Goal: Task Accomplishment & Management: Complete application form

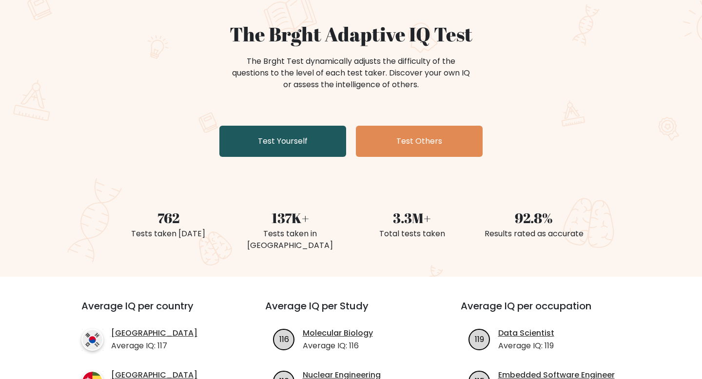
scroll to position [82, 0]
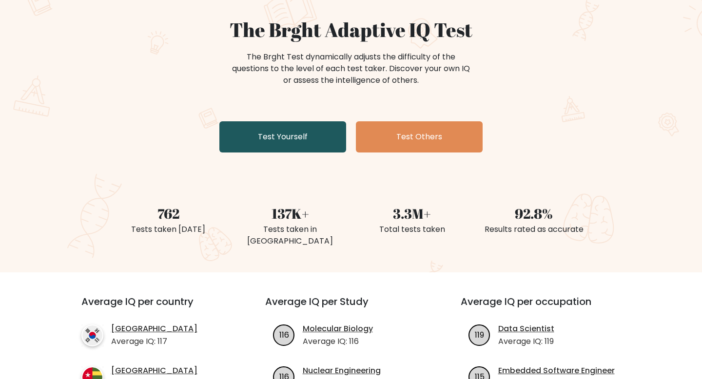
click at [285, 139] on link "Test Yourself" at bounding box center [282, 136] width 127 height 31
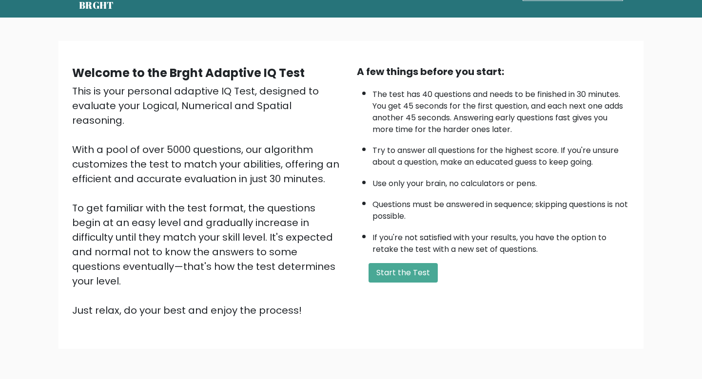
scroll to position [41, 0]
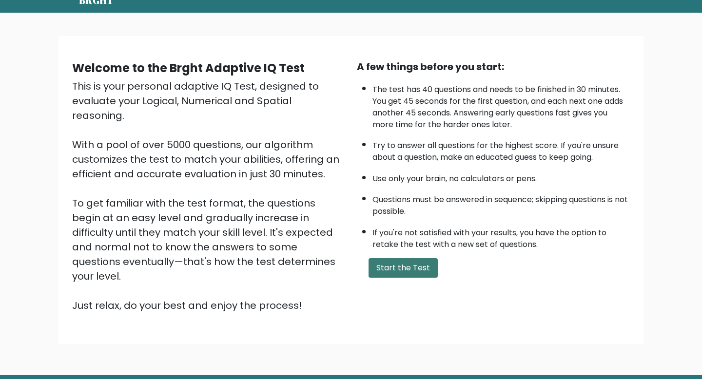
click at [377, 260] on button "Start the Test" at bounding box center [403, 268] width 69 height 20
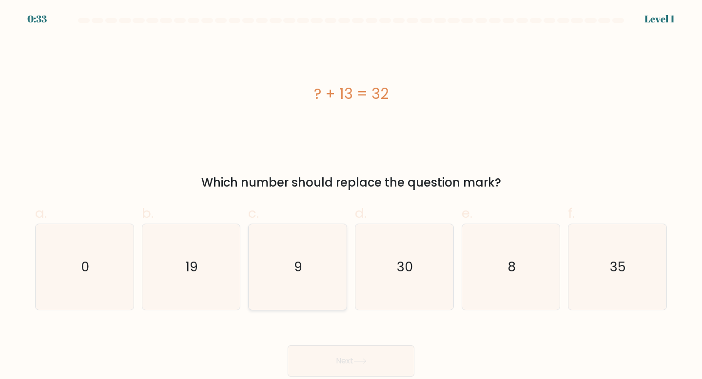
click at [323, 243] on icon "9" at bounding box center [298, 267] width 86 height 86
click at [351, 196] on input "c. 9" at bounding box center [351, 193] width 0 height 6
radio input "true"
click at [329, 354] on button "Next" at bounding box center [351, 361] width 127 height 31
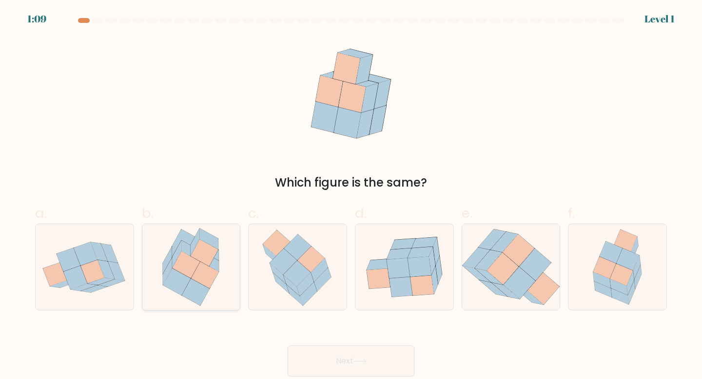
click at [209, 259] on icon at bounding box center [205, 252] width 28 height 27
click at [351, 196] on input "b." at bounding box center [351, 193] width 0 height 6
radio input "true"
click at [329, 352] on button "Next" at bounding box center [351, 361] width 127 height 31
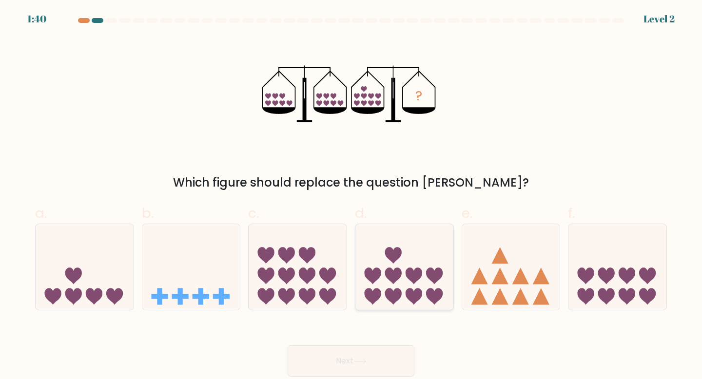
click at [395, 289] on icon at bounding box center [393, 297] width 17 height 17
click at [352, 196] on input "d." at bounding box center [351, 193] width 0 height 6
radio input "true"
click at [390, 360] on button "Next" at bounding box center [351, 361] width 127 height 31
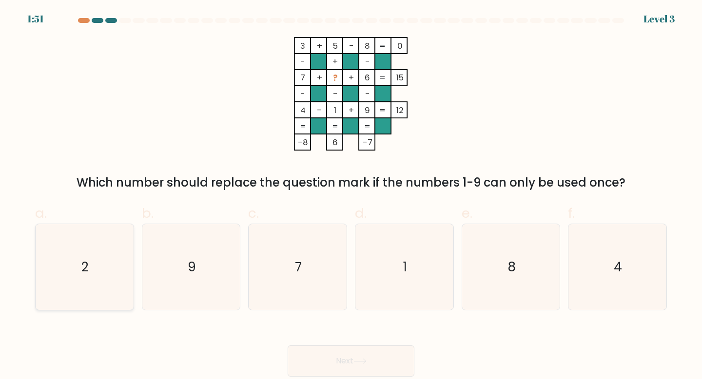
click at [117, 253] on icon "2" at bounding box center [84, 267] width 86 height 86
click at [351, 196] on input "a. 2" at bounding box center [351, 193] width 0 height 6
radio input "true"
click at [338, 351] on button "Next" at bounding box center [351, 361] width 127 height 31
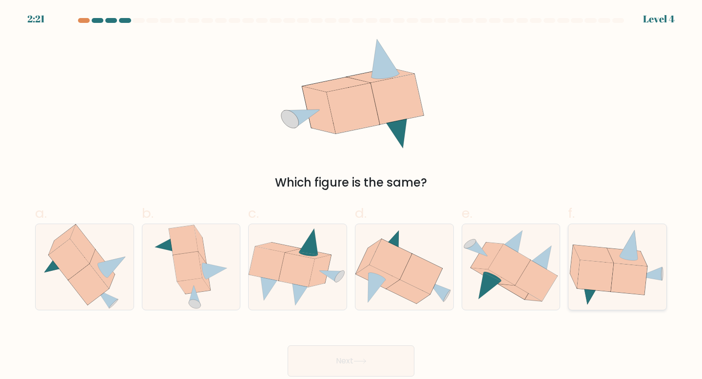
click at [631, 276] on icon at bounding box center [629, 278] width 36 height 31
click at [352, 196] on input "f." at bounding box center [351, 193] width 0 height 6
radio input "true"
click at [349, 358] on button "Next" at bounding box center [351, 361] width 127 height 31
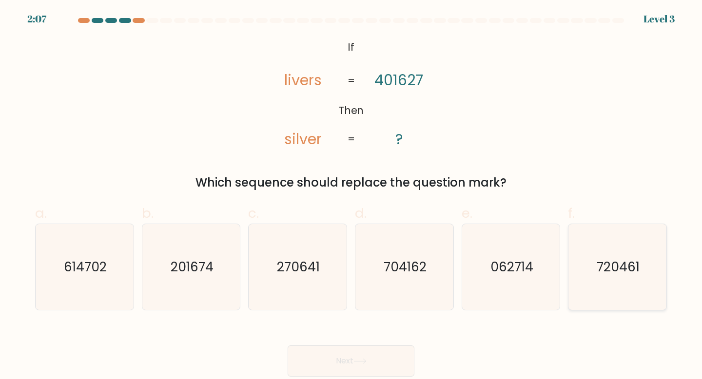
click at [621, 285] on icon "720461" at bounding box center [617, 267] width 86 height 86
click at [352, 196] on input "f. 720461" at bounding box center [351, 193] width 0 height 6
radio input "true"
click at [403, 360] on button "Next" at bounding box center [351, 361] width 127 height 31
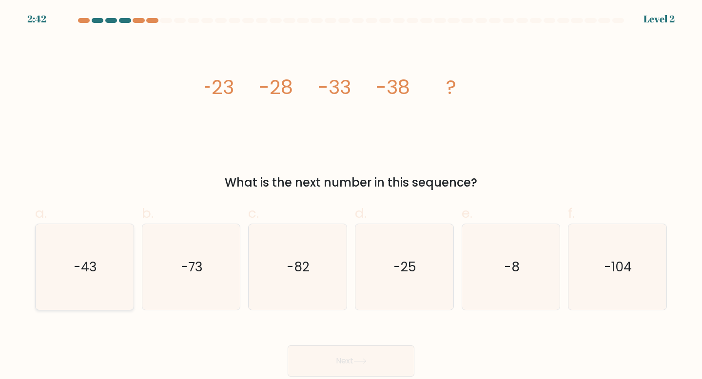
click at [80, 297] on icon "-43" at bounding box center [84, 267] width 86 height 86
click at [351, 196] on input "a. -43" at bounding box center [351, 193] width 0 height 6
radio input "true"
click at [340, 349] on button "Next" at bounding box center [351, 361] width 127 height 31
click at [309, 363] on button "Next" at bounding box center [351, 361] width 127 height 31
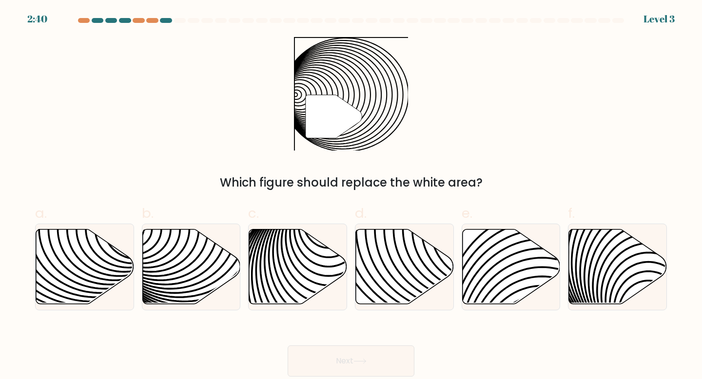
click at [332, 361] on button "Next" at bounding box center [351, 361] width 127 height 31
click at [278, 353] on div "Next" at bounding box center [351, 349] width 644 height 55
click at [291, 353] on button "Next" at bounding box center [351, 361] width 127 height 31
click at [294, 353] on button "Next" at bounding box center [351, 361] width 127 height 31
click at [249, 356] on div "Next" at bounding box center [351, 349] width 644 height 55
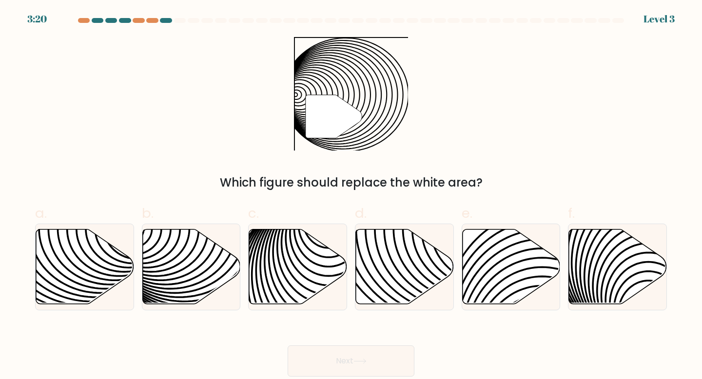
click at [273, 340] on div "Next" at bounding box center [351, 349] width 644 height 55
click at [286, 340] on div "Next" at bounding box center [351, 349] width 644 height 55
click at [207, 277] on icon at bounding box center [191, 266] width 98 height 75
click at [351, 196] on input "b." at bounding box center [351, 193] width 0 height 6
radio input "true"
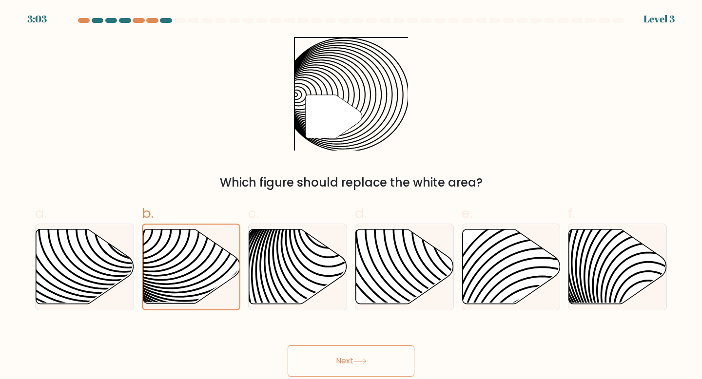
click at [339, 363] on button "Next" at bounding box center [351, 361] width 127 height 31
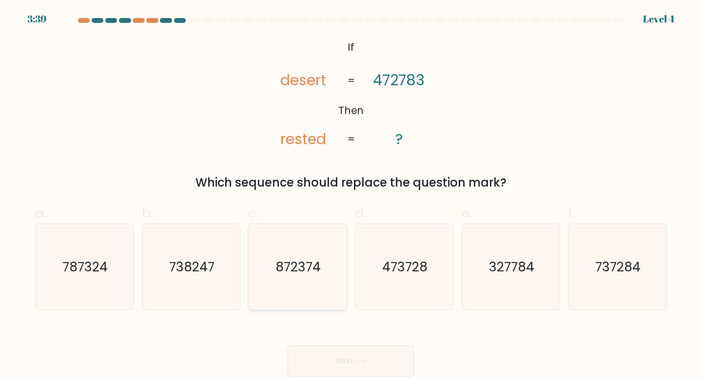
click at [316, 289] on icon "872374" at bounding box center [298, 267] width 86 height 86
click at [351, 196] on input "c. 872374" at bounding box center [351, 193] width 0 height 6
radio input "true"
click at [323, 348] on button "Next" at bounding box center [351, 361] width 127 height 31
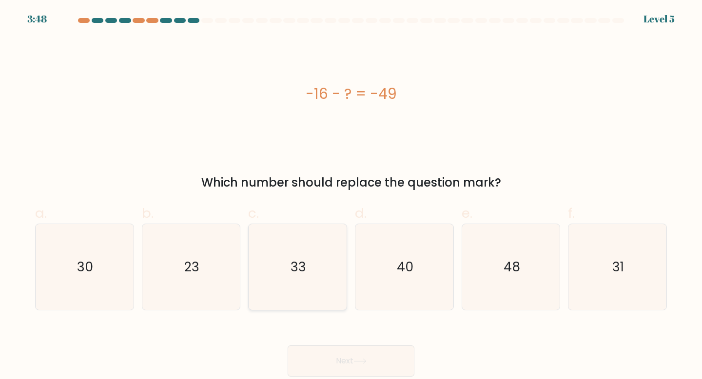
click at [322, 248] on icon "33" at bounding box center [298, 267] width 86 height 86
click at [351, 196] on input "c. 33" at bounding box center [351, 193] width 0 height 6
radio input "true"
click at [345, 360] on button "Next" at bounding box center [351, 361] width 127 height 31
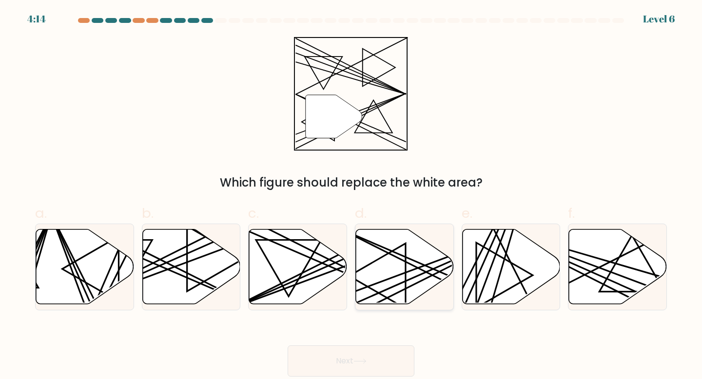
click at [399, 279] on icon at bounding box center [405, 266] width 98 height 75
click at [352, 196] on input "d." at bounding box center [351, 193] width 0 height 6
radio input "true"
click at [371, 368] on button "Next" at bounding box center [351, 361] width 127 height 31
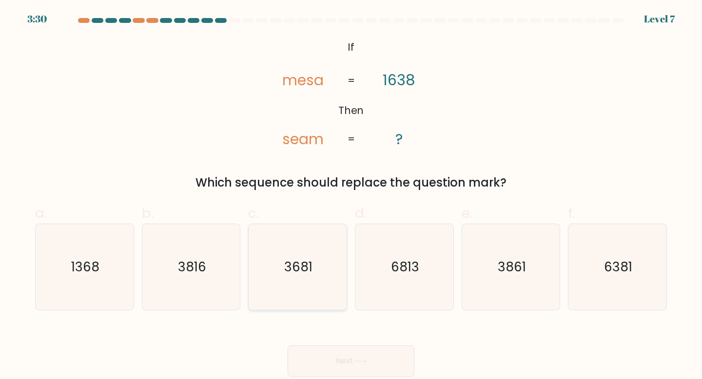
click at [337, 277] on icon "3681" at bounding box center [298, 267] width 86 height 86
click at [351, 196] on input "c. 3681" at bounding box center [351, 193] width 0 height 6
radio input "true"
click at [346, 372] on button "Next" at bounding box center [351, 361] width 127 height 31
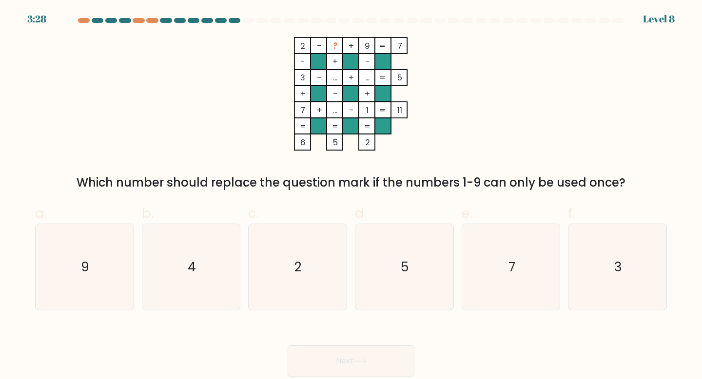
click at [344, 363] on button "Next" at bounding box center [351, 361] width 127 height 31
click at [344, 366] on button "Next" at bounding box center [351, 361] width 127 height 31
click at [344, 369] on button "Next" at bounding box center [351, 361] width 127 height 31
click at [212, 262] on icon "4" at bounding box center [191, 267] width 86 height 86
click at [351, 196] on input "b. 4" at bounding box center [351, 193] width 0 height 6
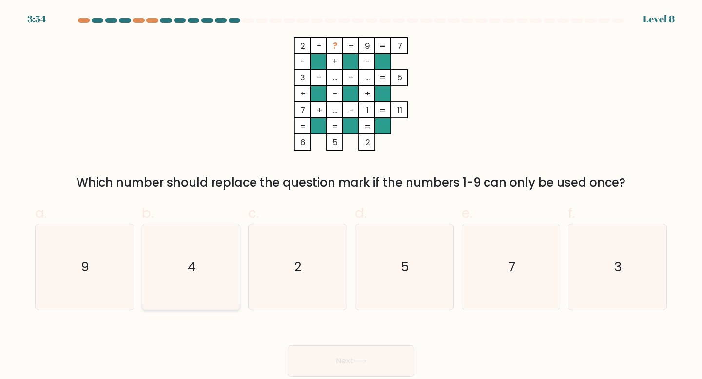
radio input "true"
click at [314, 351] on button "Next" at bounding box center [351, 361] width 127 height 31
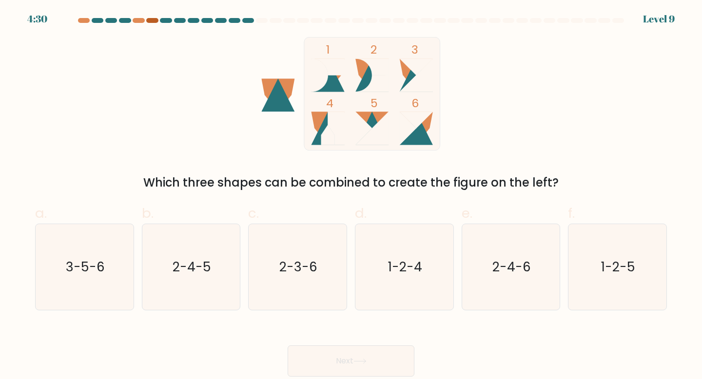
click at [152, 18] on div at bounding box center [152, 20] width 12 height 5
click at [145, 19] on at bounding box center [351, 20] width 548 height 5
click at [148, 19] on div at bounding box center [152, 20] width 12 height 5
click at [151, 20] on div at bounding box center [152, 20] width 12 height 5
click at [468, 271] on icon "2-4-6" at bounding box center [511, 267] width 86 height 86
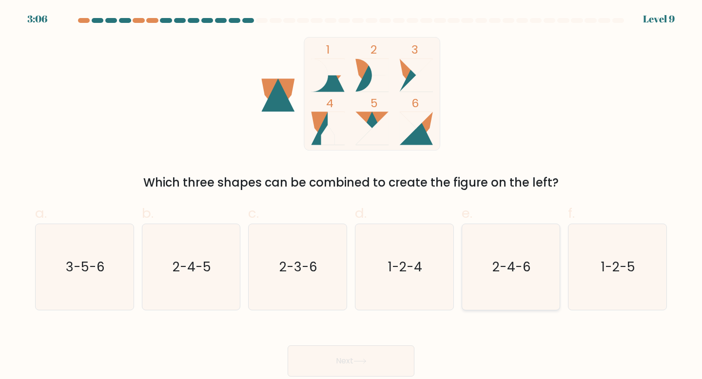
click at [352, 196] on input "e. 2-4-6" at bounding box center [351, 193] width 0 height 6
radio input "true"
click at [399, 359] on button "Next" at bounding box center [351, 361] width 127 height 31
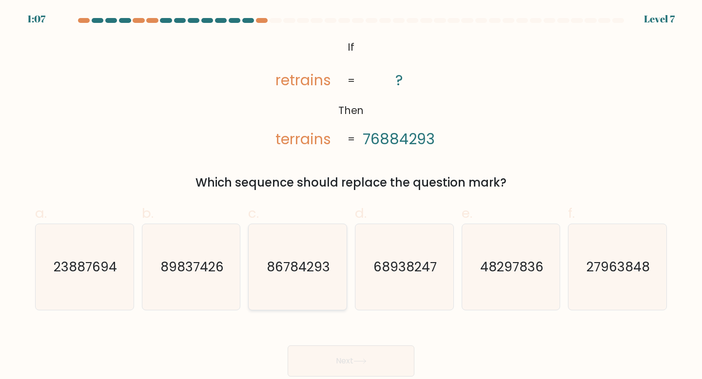
click at [299, 305] on icon "86784293" at bounding box center [298, 267] width 86 height 86
click at [351, 196] on input "c. 86784293" at bounding box center [351, 193] width 0 height 6
radio input "true"
click at [313, 354] on button "Next" at bounding box center [351, 361] width 127 height 31
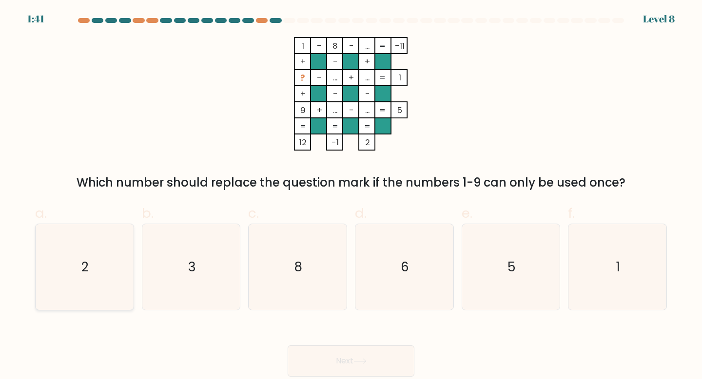
click at [132, 258] on div "2" at bounding box center [84, 267] width 99 height 87
click at [351, 196] on input "a. 2" at bounding box center [351, 193] width 0 height 6
radio input "true"
click at [310, 363] on button "Next" at bounding box center [351, 361] width 127 height 31
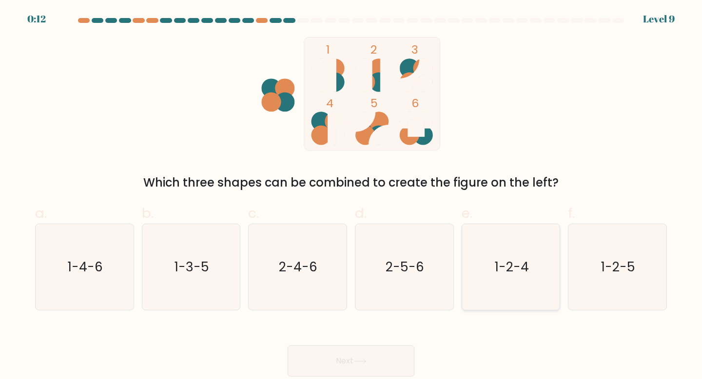
click at [539, 290] on icon "1-2-4" at bounding box center [511, 267] width 86 height 86
click at [352, 196] on input "e. 1-2-4" at bounding box center [351, 193] width 0 height 6
radio input "true"
click at [417, 354] on div "Next" at bounding box center [351, 349] width 644 height 55
click at [402, 357] on button "Next" at bounding box center [351, 361] width 127 height 31
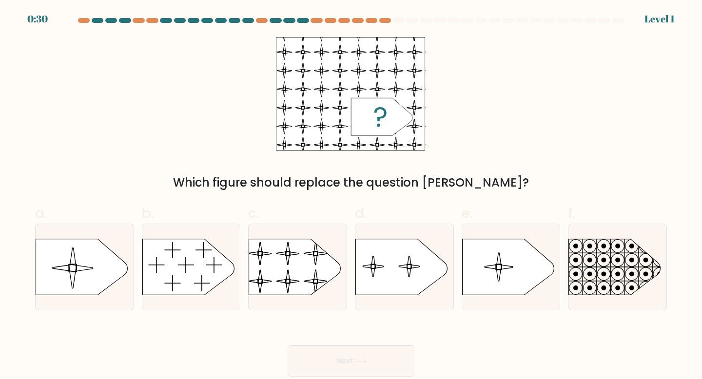
click at [376, 171] on div "Which figure should replace the question [PERSON_NAME]?" at bounding box center [351, 114] width 644 height 155
click at [370, 161] on div at bounding box center [370, 161] width 0 height 0
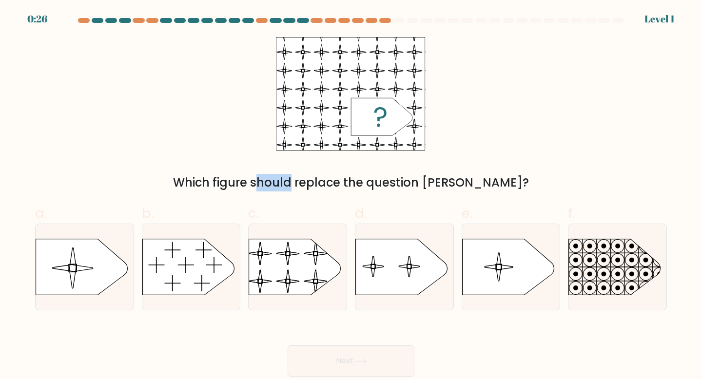
click at [376, 171] on div "Which figure should replace the question [PERSON_NAME]?" at bounding box center [351, 114] width 644 height 155
click at [416, 188] on div "Which figure should replace the question [PERSON_NAME]?" at bounding box center [351, 183] width 620 height 18
drag, startPoint x: 493, startPoint y: 182, endPoint x: 190, endPoint y: 172, distance: 302.5
click at [190, 172] on div "Which figure should replace the question [PERSON_NAME]?" at bounding box center [351, 114] width 644 height 155
click at [321, 186] on div "Which figure should replace the question [PERSON_NAME]?" at bounding box center [351, 183] width 620 height 18
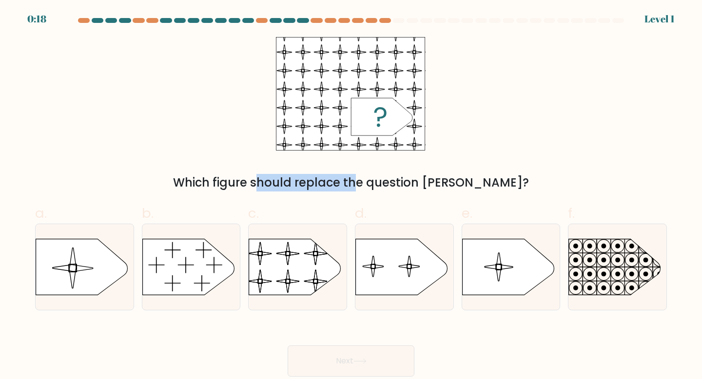
drag, startPoint x: 306, startPoint y: 183, endPoint x: 306, endPoint y: 160, distance: 23.4
click at [306, 160] on div "Which figure should replace the question [PERSON_NAME]?" at bounding box center [351, 114] width 644 height 155
click at [454, 84] on div "Which figure should replace the question [PERSON_NAME]?" at bounding box center [351, 114] width 644 height 155
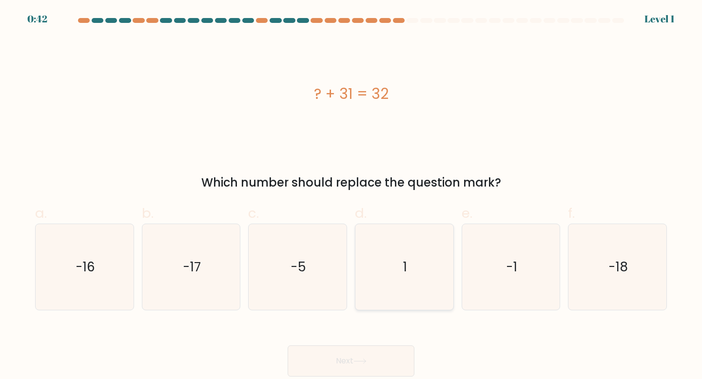
click at [394, 263] on icon "1" at bounding box center [404, 267] width 86 height 86
click at [352, 196] on input "d. 1" at bounding box center [351, 193] width 0 height 6
radio input "true"
click at [396, 265] on icon "1" at bounding box center [404, 267] width 85 height 85
click at [352, 196] on input "d. 1" at bounding box center [351, 193] width 0 height 6
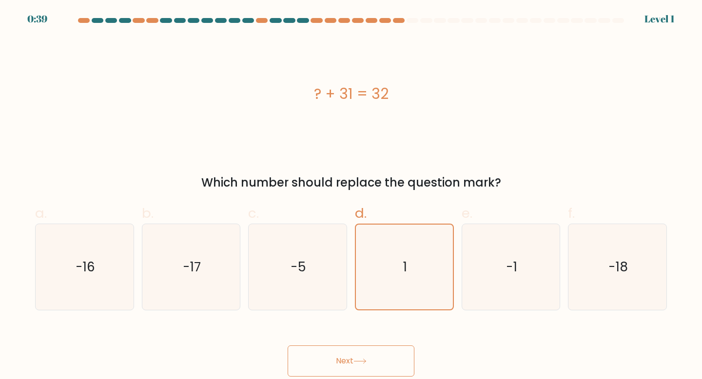
click at [383, 360] on button "Next" at bounding box center [351, 361] width 127 height 31
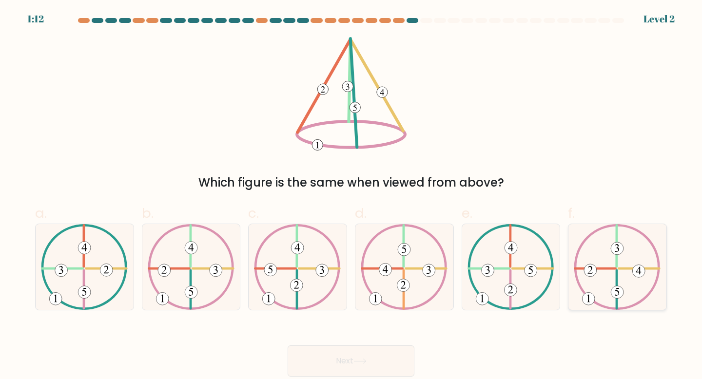
click at [615, 296] on 492 at bounding box center [618, 292] width 13 height 13
click at [352, 196] on input "f." at bounding box center [351, 193] width 0 height 6
radio input "true"
click at [404, 355] on button "Next" at bounding box center [351, 361] width 127 height 31
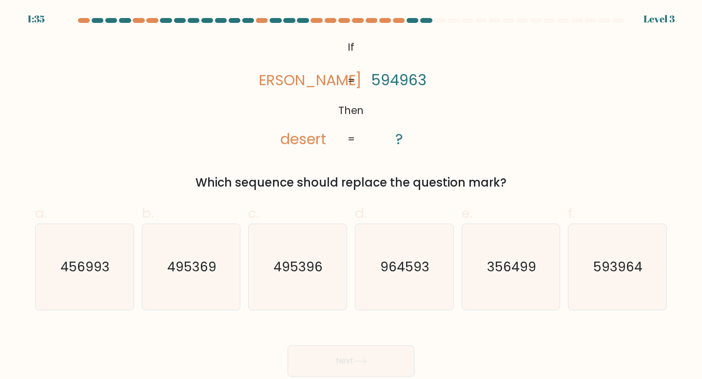
click at [379, 90] on tspan "594963" at bounding box center [400, 80] width 56 height 21
click at [256, 33] on form "If ?" at bounding box center [351, 197] width 702 height 359
click at [611, 252] on icon "593964" at bounding box center [617, 267] width 86 height 86
click at [352, 196] on input "f. 593964" at bounding box center [351, 193] width 0 height 6
radio input "true"
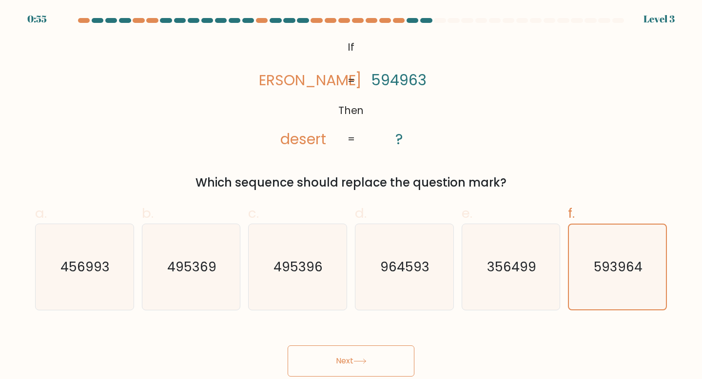
click at [345, 353] on button "Next" at bounding box center [351, 361] width 127 height 31
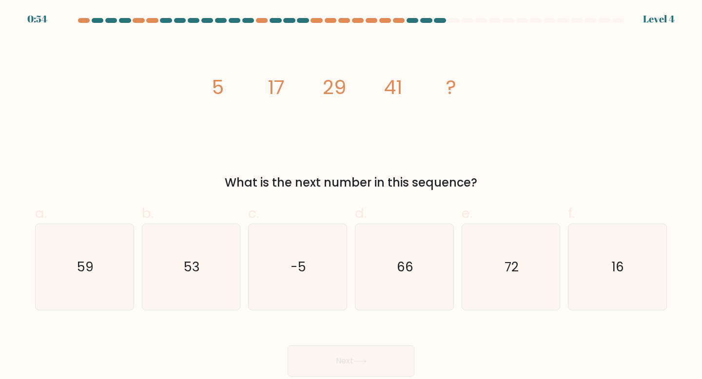
click at [345, 354] on button "Next" at bounding box center [351, 361] width 127 height 31
